Goal: Task Accomplishment & Management: Manage account settings

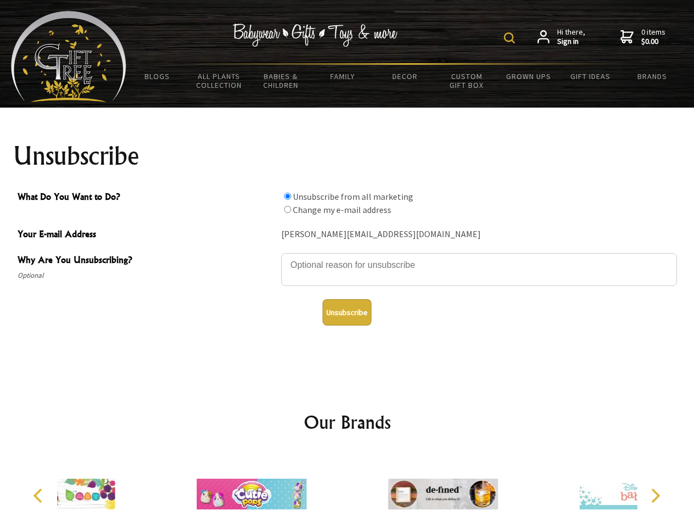
click at [511, 38] on img at bounding box center [509, 37] width 11 height 11
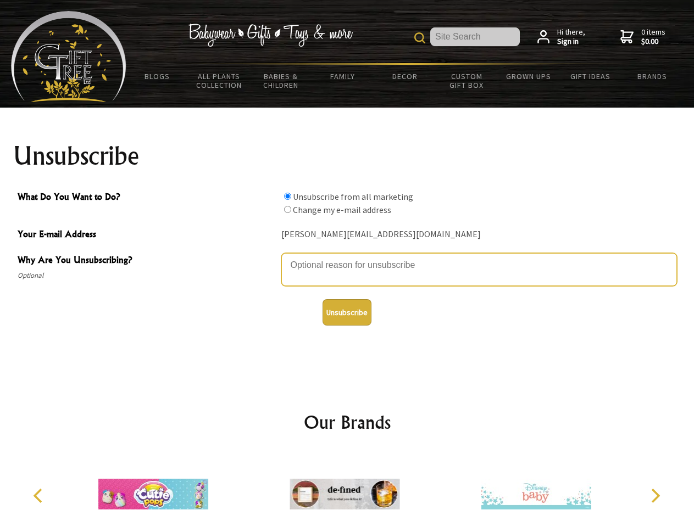
click at [347, 257] on textarea "Why Are You Unsubscribing?" at bounding box center [478, 269] width 395 height 33
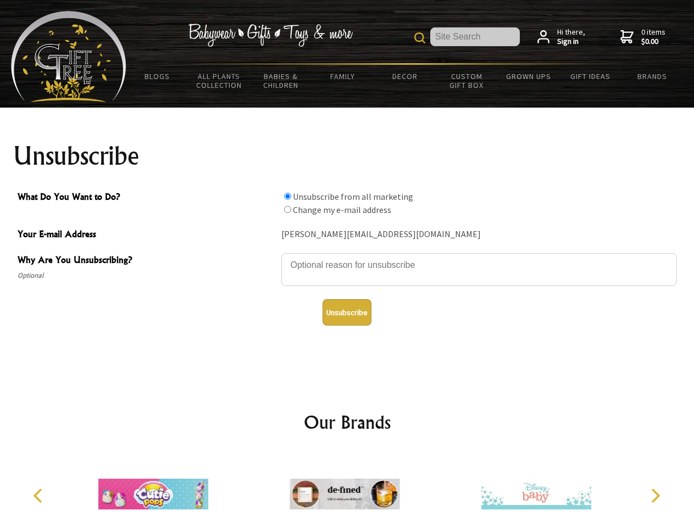
click at [287, 196] on input "What Do You Want to Do?" at bounding box center [287, 196] width 7 height 7
click at [287, 209] on input "What Do You Want to Do?" at bounding box center [287, 209] width 7 height 7
radio input "true"
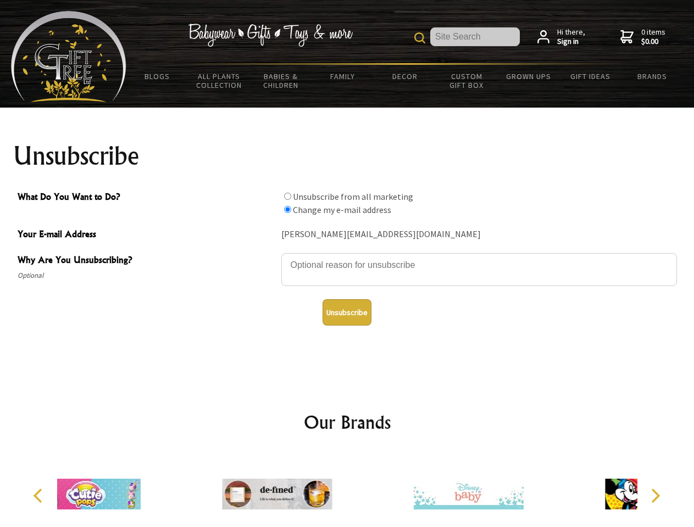
click at [347, 313] on button "Unsubscribe" at bounding box center [346, 312] width 49 height 26
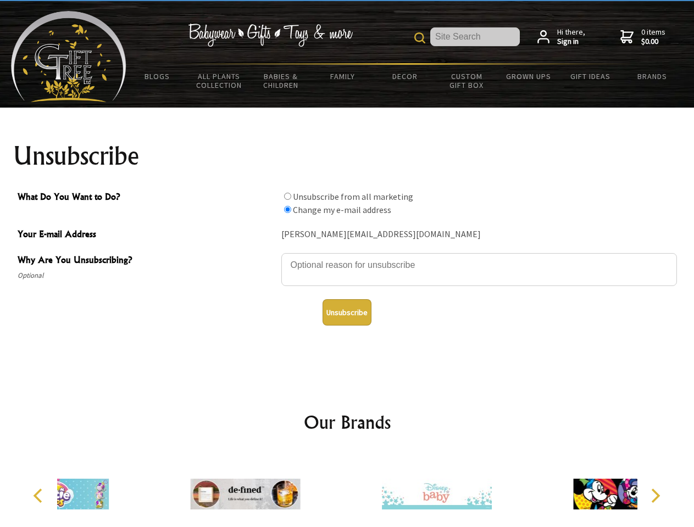
click at [40, 496] on icon "Previous" at bounding box center [39, 496] width 14 height 14
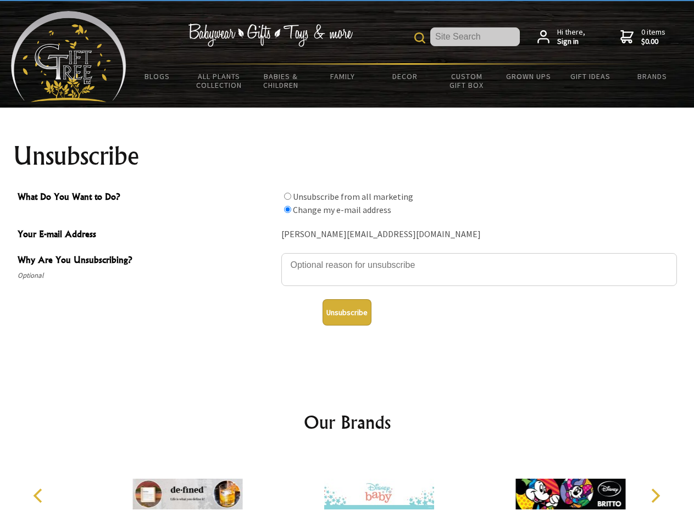
click at [655, 496] on icon "Next" at bounding box center [654, 496] width 14 height 14
